Goal: Information Seeking & Learning: Learn about a topic

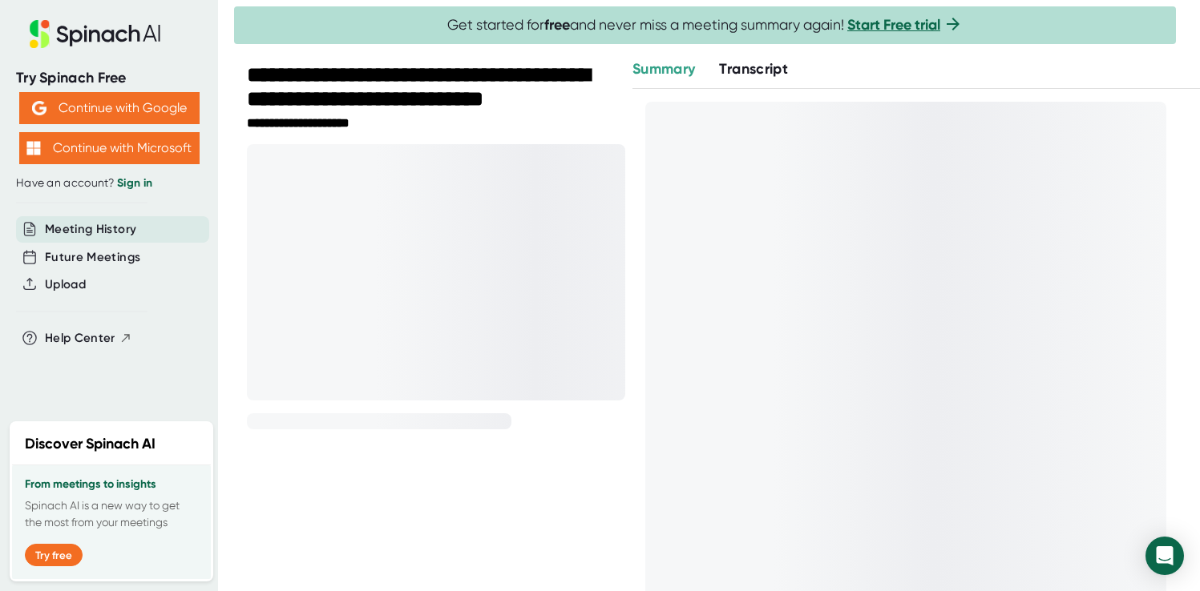
click at [762, 66] on span "Transcript" at bounding box center [753, 69] width 69 height 18
click at [675, 66] on span "Summary" at bounding box center [663, 69] width 63 height 18
